Goal: Find specific page/section: Find specific page/section

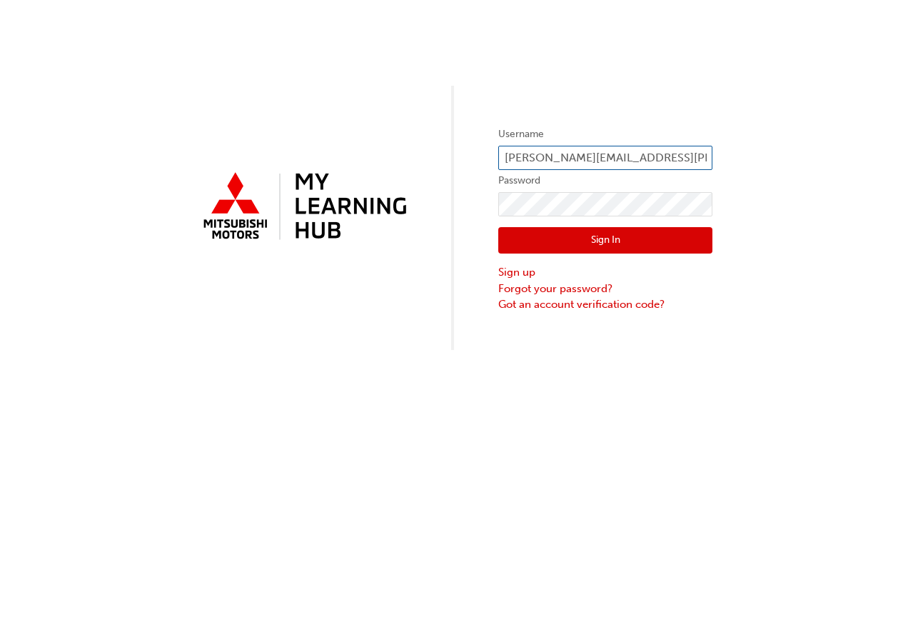
click at [578, 168] on input "[PERSON_NAME][EMAIL_ADDRESS][PERSON_NAME][DOMAIN_NAME]" at bounding box center [605, 158] width 214 height 24
type input "[PERSON_NAME][EMAIL_ADDRESS][DOMAIN_NAME]"
click at [593, 245] on button "Sign In" at bounding box center [605, 240] width 214 height 27
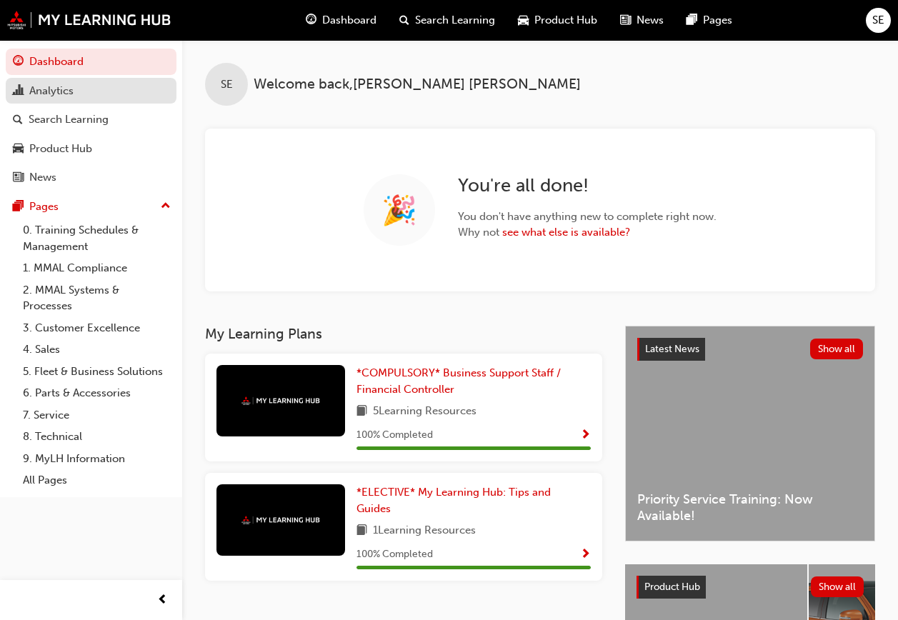
click at [67, 86] on div "Analytics" at bounding box center [51, 91] width 44 height 16
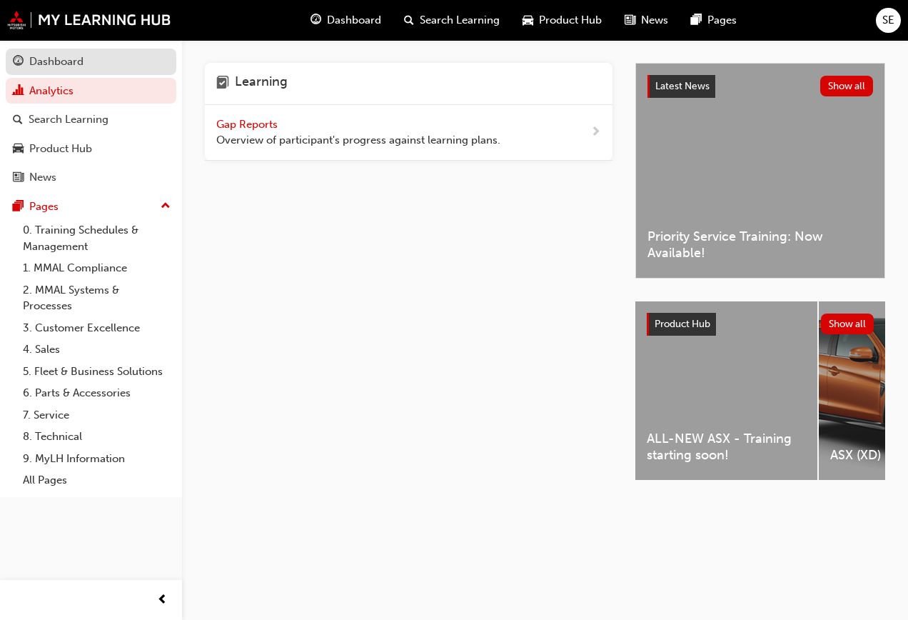
click at [69, 58] on div "Dashboard" at bounding box center [56, 62] width 54 height 16
